Goal: Transaction & Acquisition: Purchase product/service

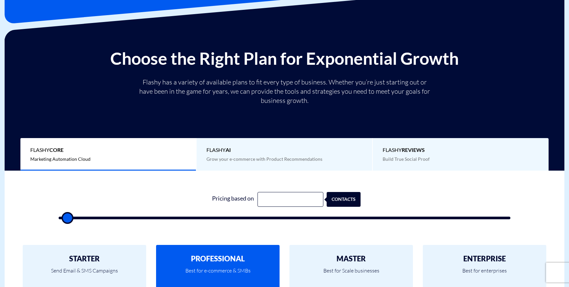
scroll to position [76, 0]
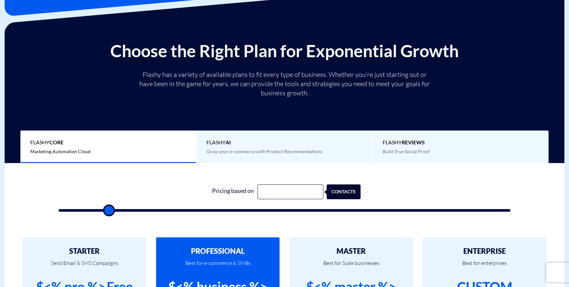
drag, startPoint x: 69, startPoint y: 207, endPoint x: 109, endPoint y: 209, distance: 40.2
click at [109, 209] on input "range" at bounding box center [285, 210] width 452 height 3
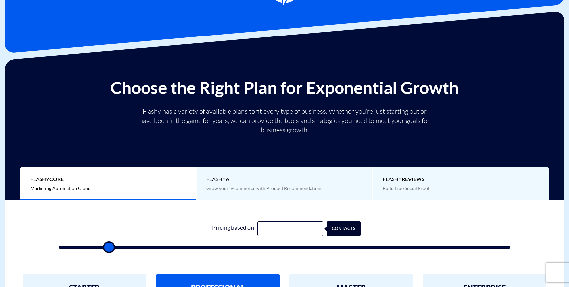
scroll to position [31, 0]
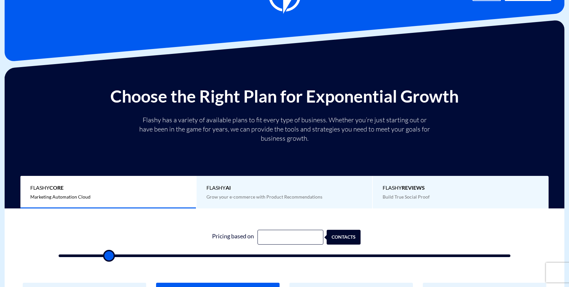
click at [66, 254] on form "Pricing based on contacts" at bounding box center [285, 243] width 452 height 27
type input "500"
click at [66, 255] on input "range" at bounding box center [285, 256] width 452 height 3
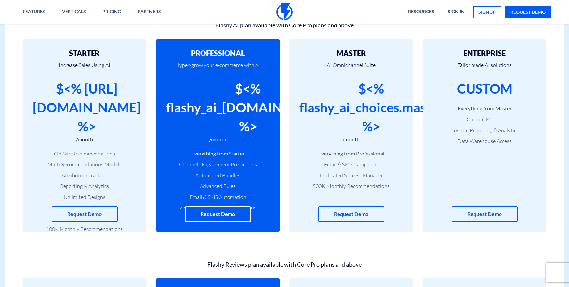
scroll to position [494, 0]
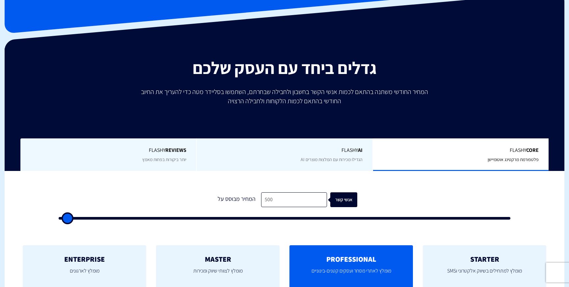
scroll to position [38, 0]
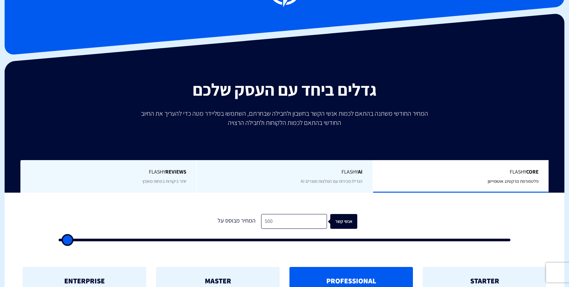
type input "1,000"
type input "1000"
type input "1,500"
type input "1500"
type input "3,000"
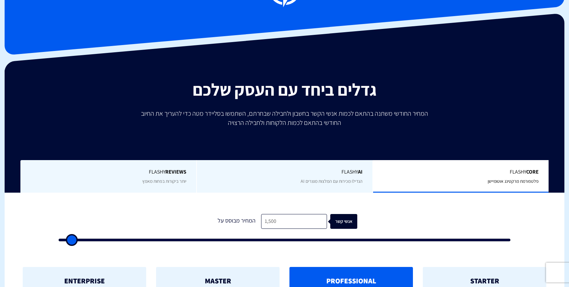
type input "3000"
type input "5,000"
type input "5000"
type input "6,000"
type input "6000"
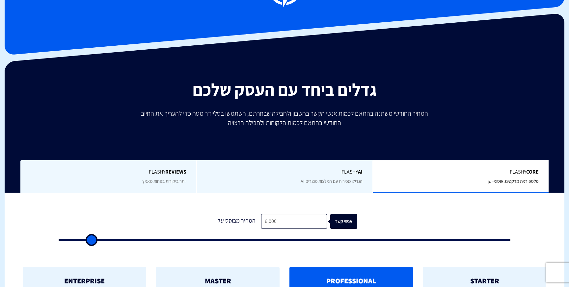
type input "8,000"
type input "8000"
type input "9,000"
type input "9000"
type input "9,500"
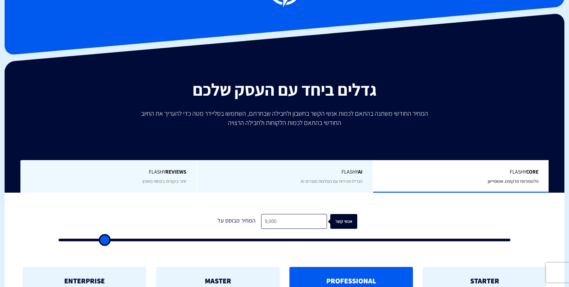
type input "9500"
type input "11,000"
type input "11000"
type input "12,000"
type input "12000"
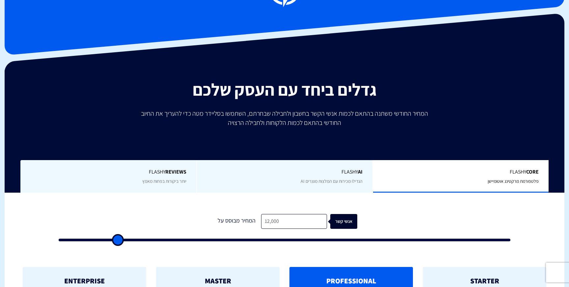
type input "12,500"
type input "12500"
type input "13,000"
type input "13000"
type input "13,500"
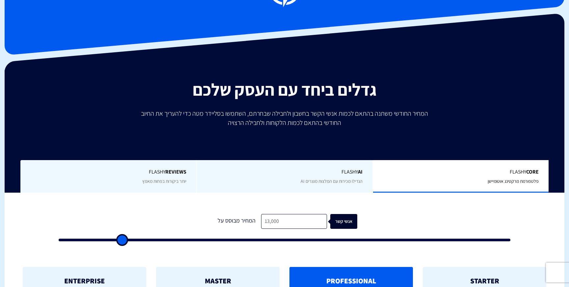
type input "13500"
type input "14,000"
drag, startPoint x: 67, startPoint y: 239, endPoint x: 126, endPoint y: 242, distance: 59.0
type input "14000"
click at [126, 242] on input "range" at bounding box center [285, 240] width 452 height 3
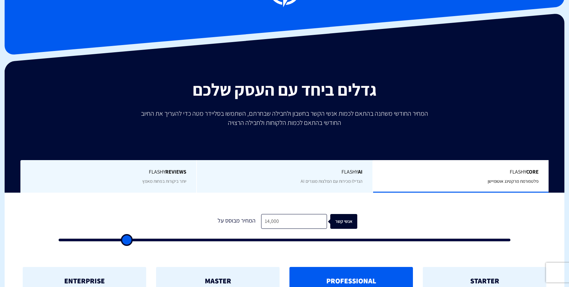
type input "13,500"
type input "13500"
type input "13,000"
type input "13000"
type input "12,500"
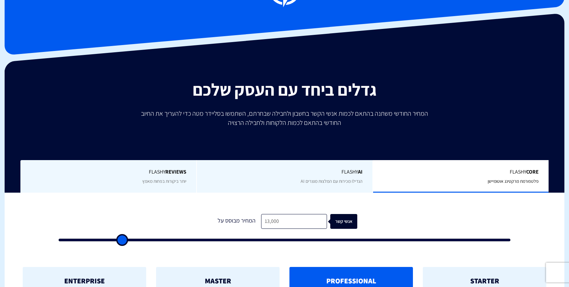
type input "12500"
type input "12,000"
type input "12000"
type input "11,500"
type input "11500"
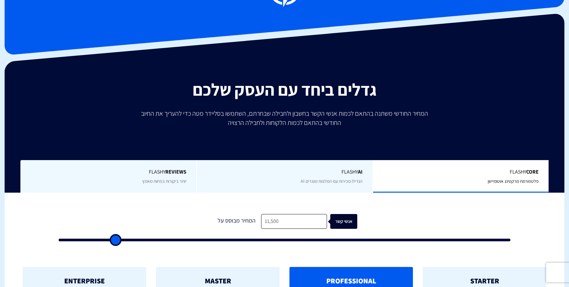
type input "11,000"
drag, startPoint x: 126, startPoint y: 242, endPoint x: 112, endPoint y: 242, distance: 13.5
type input "11000"
click at [112, 242] on input "range" at bounding box center [285, 240] width 452 height 3
type input "11,500"
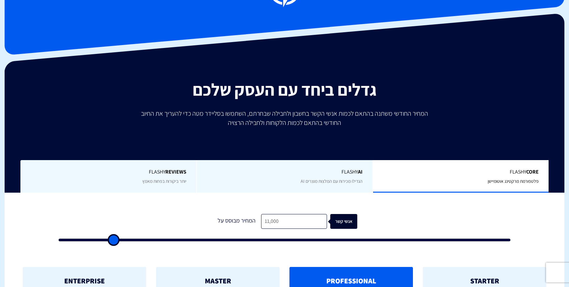
type input "11500"
type input "11,000"
type input "11000"
type input "10,500"
type input "10500"
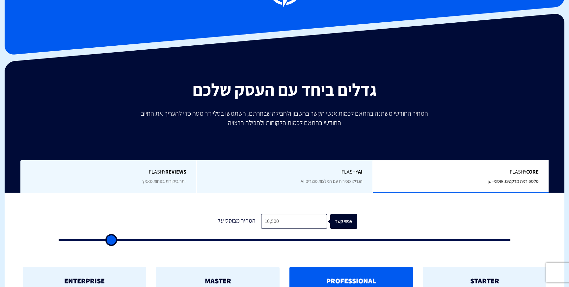
type input "10,000"
type input "10000"
type input "9,500"
type input "9500"
type input "9,000"
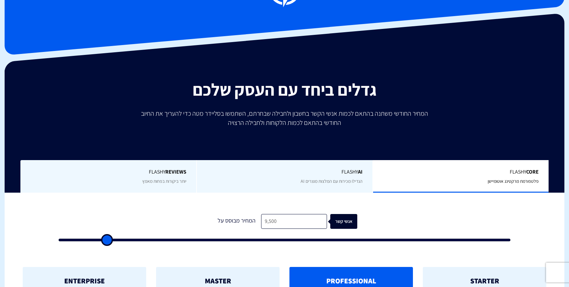
type input "9000"
type input "8,500"
type input "8500"
type input "8,000"
type input "8000"
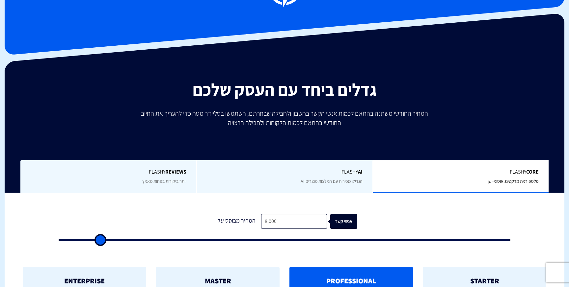
type input "7,500"
type input "7500"
type input "7,000"
type input "7000"
type input "6,500"
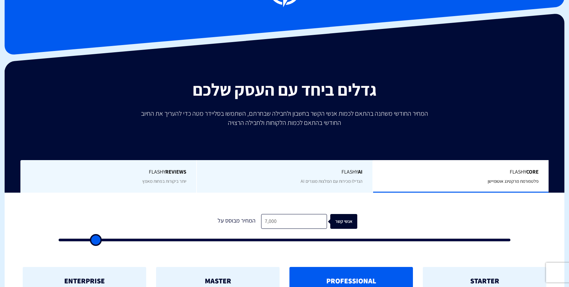
type input "6500"
type input "6,000"
type input "6000"
type input "5,500"
type input "5500"
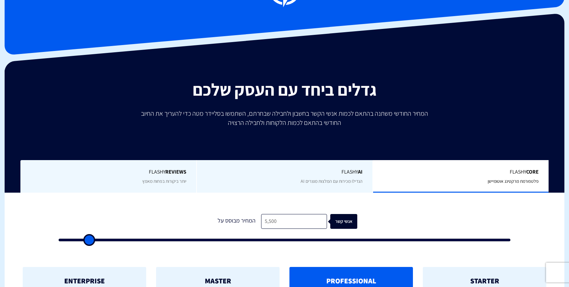
type input "5,000"
drag, startPoint x: 116, startPoint y: 240, endPoint x: 86, endPoint y: 243, distance: 30.5
type input "5000"
click at [86, 242] on input "range" at bounding box center [285, 240] width 452 height 3
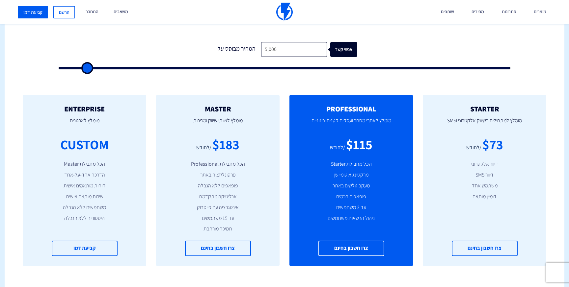
scroll to position [214, 0]
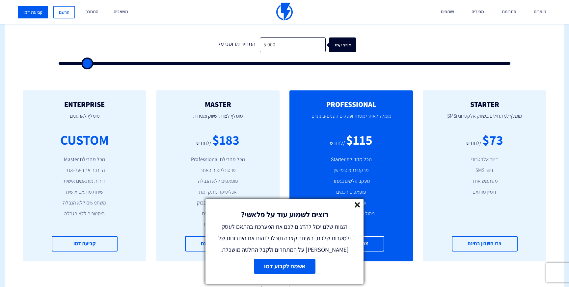
click at [358, 204] on icon at bounding box center [358, 205] width 6 height 6
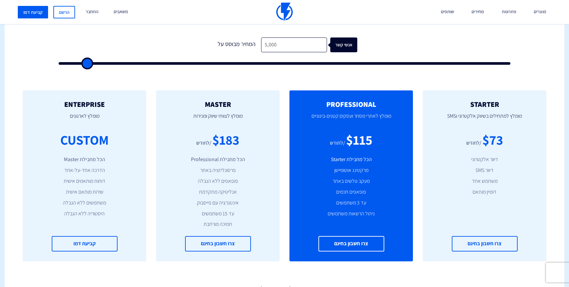
click at [245, 157] on li "הכל מחבילת Professional" at bounding box center [218, 160] width 104 height 8
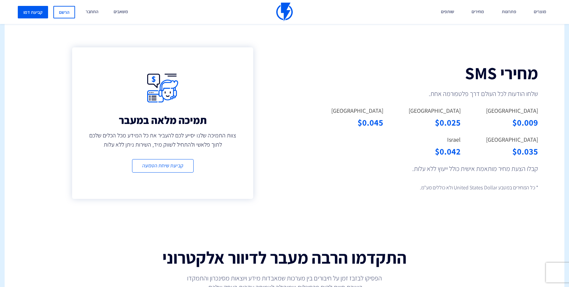
scroll to position [505, 0]
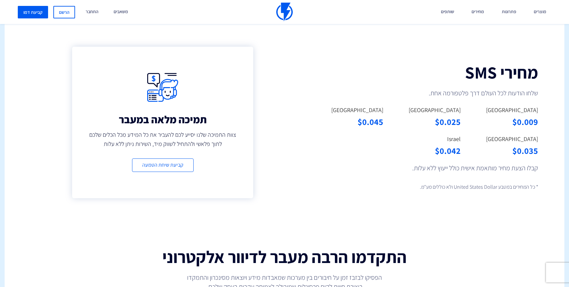
click at [364, 217] on div "מחירי SMS שלחו הודעות לכל העולם דרך פלטפורמה אחת. United States $0.009 Canada $…" at bounding box center [426, 129] width 275 height 185
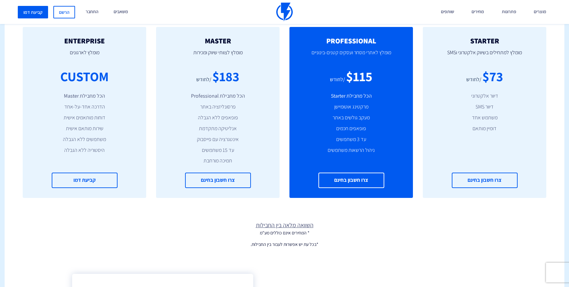
scroll to position [281, 0]
